Goal: Check status: Check status

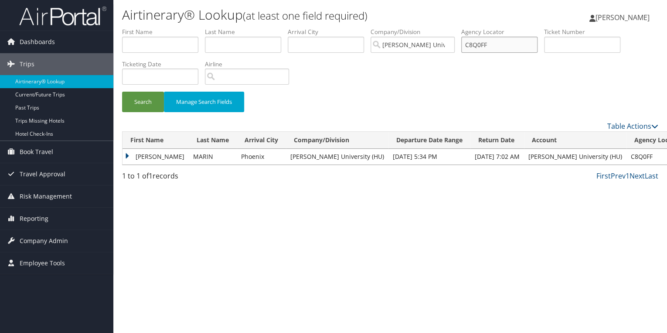
click at [501, 42] on input "C8Q0FF" at bounding box center [499, 45] width 76 height 16
drag, startPoint x: 500, startPoint y: 42, endPoint x: 479, endPoint y: 44, distance: 21.9
click at [479, 44] on input "C8Q0FF" at bounding box center [499, 45] width 76 height 16
paste input "0N1X2"
type input "C0N1X2"
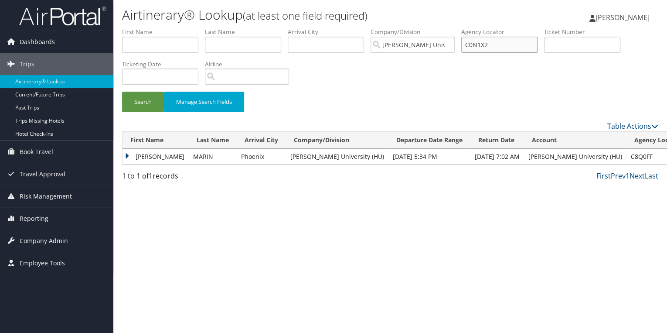
click at [122, 92] on button "Search" at bounding box center [143, 102] width 42 height 20
